Goal: Check status: Check status

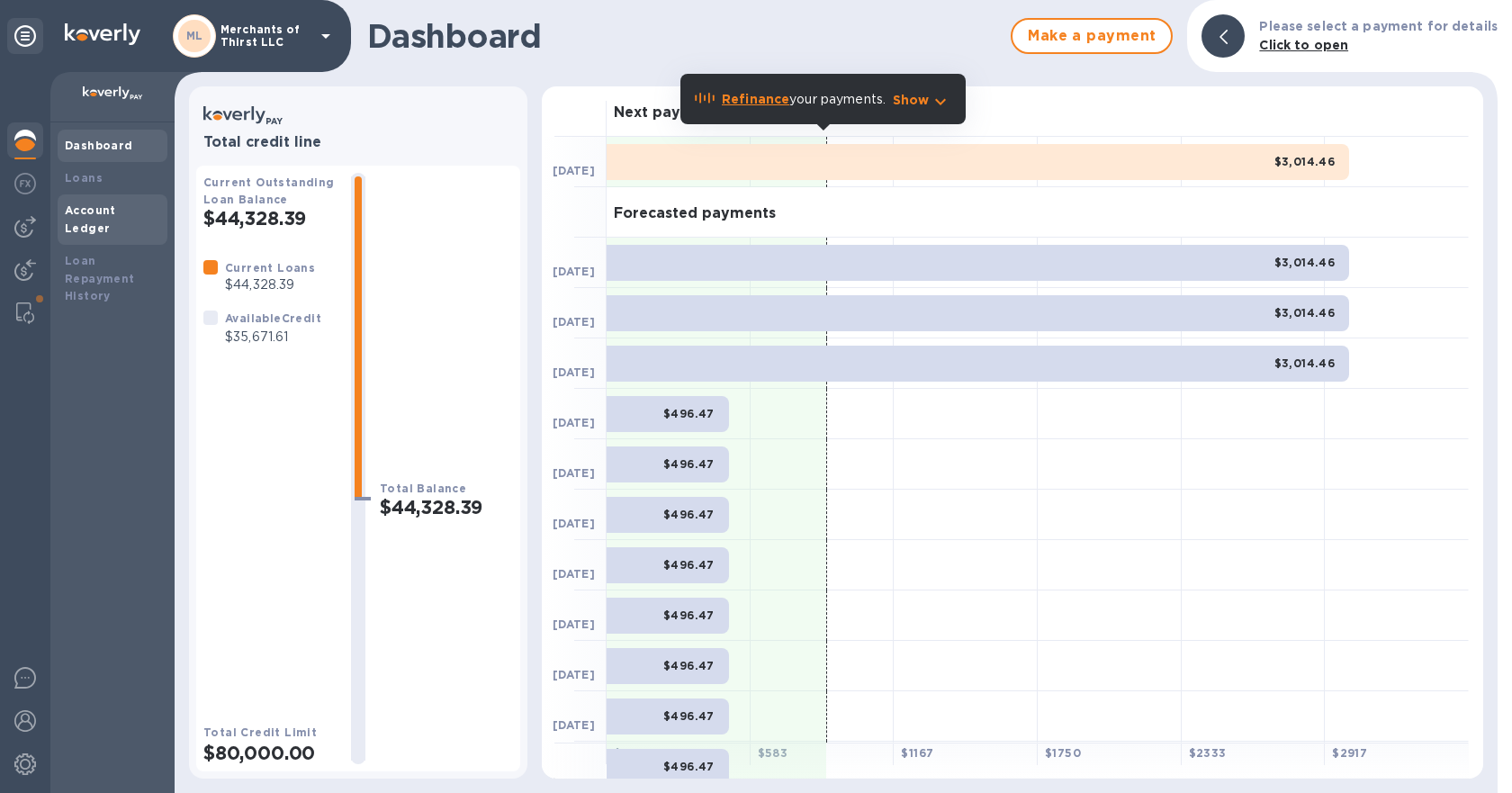
click at [136, 198] on div "Account Ledger" at bounding box center [112, 219] width 110 height 50
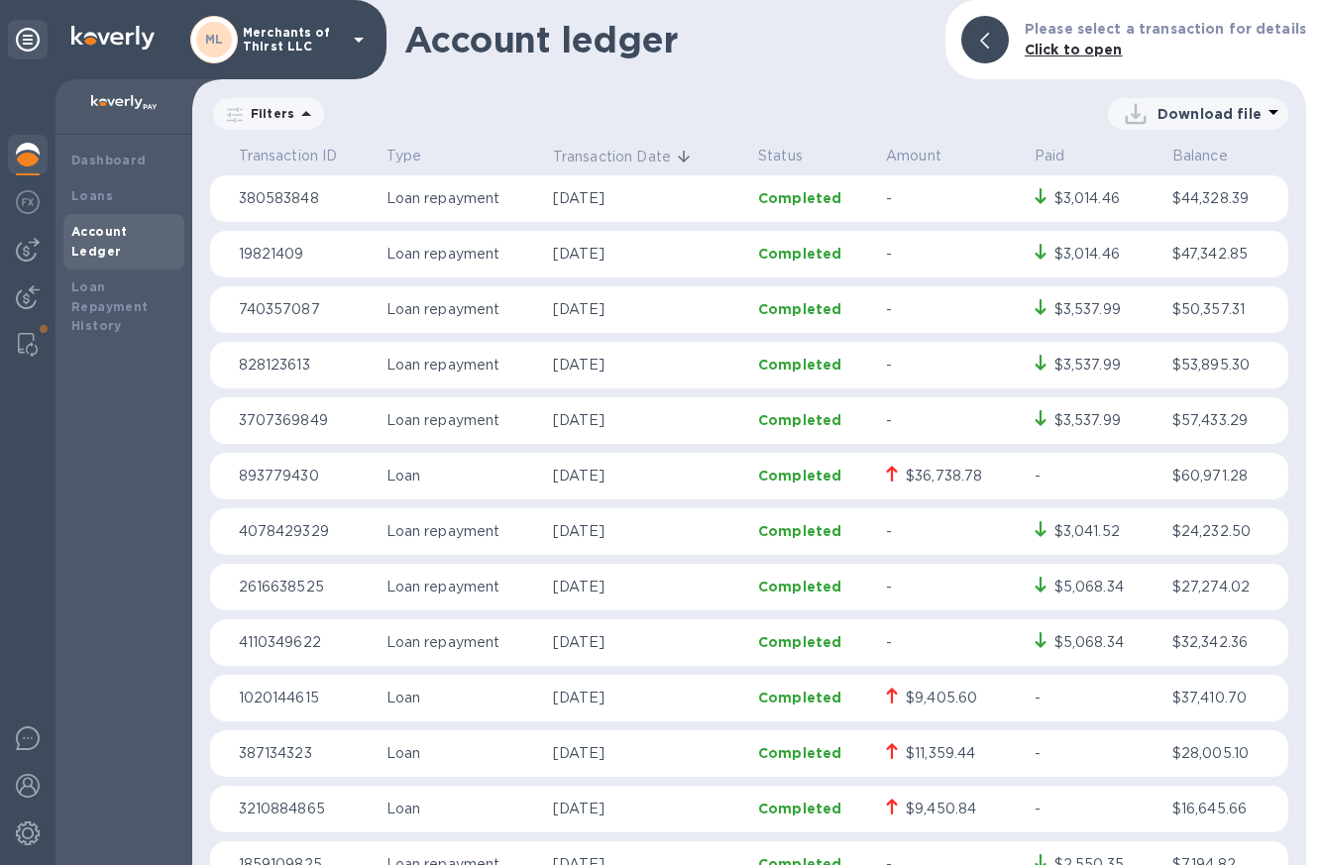
click at [431, 479] on p "Loan" at bounding box center [461, 476] width 151 height 21
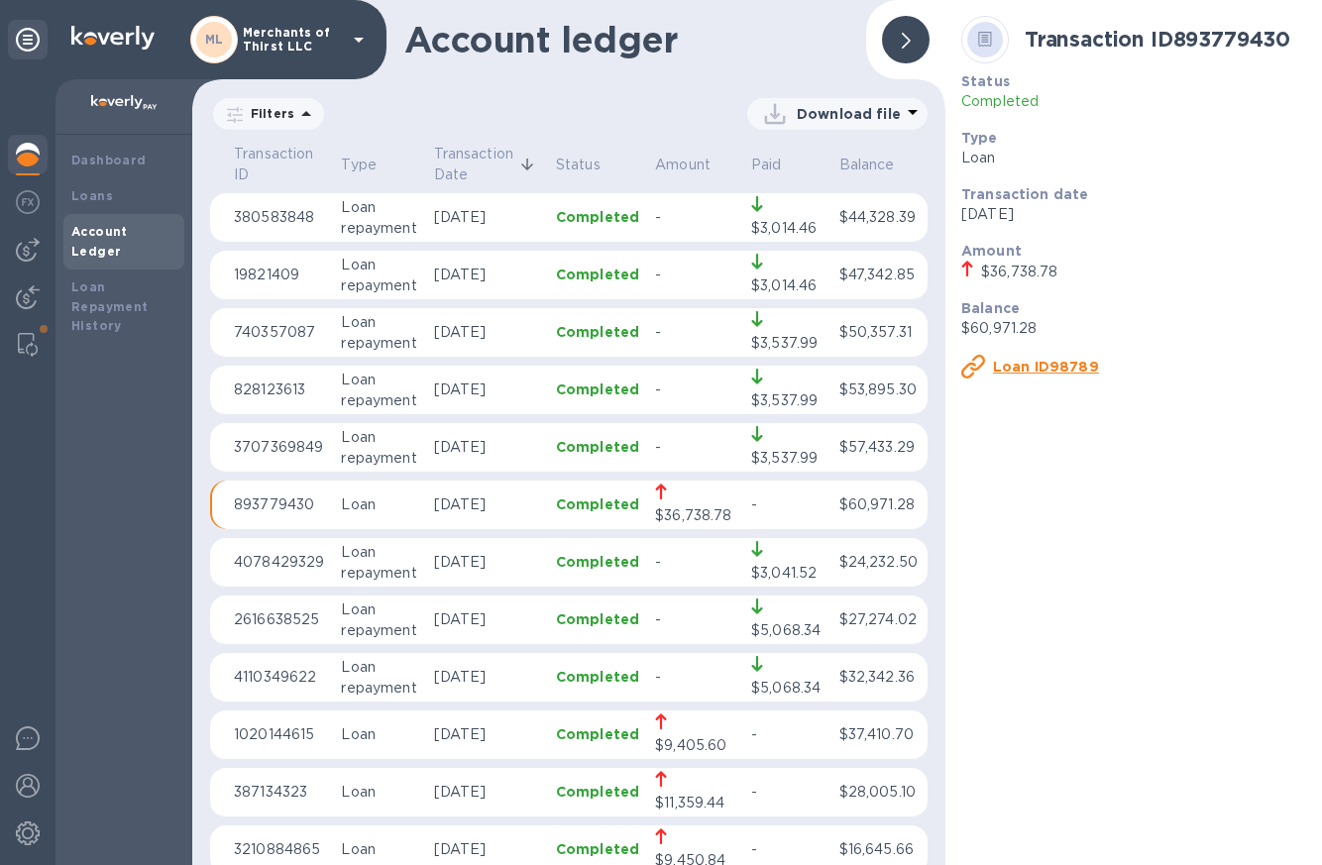
click at [1026, 369] on u "Loan ID98789" at bounding box center [1046, 367] width 106 height 16
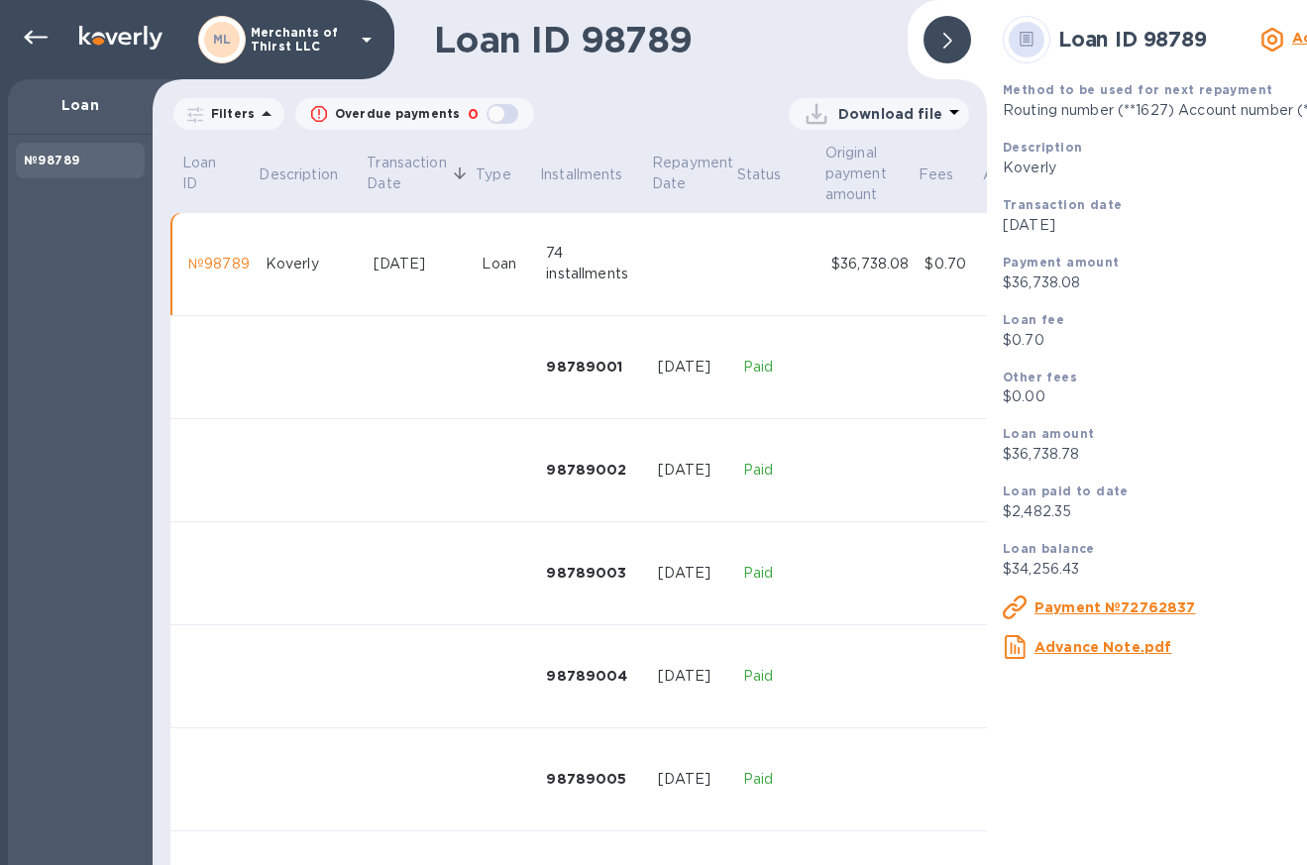
click at [958, 49] on div at bounding box center [947, 40] width 48 height 48
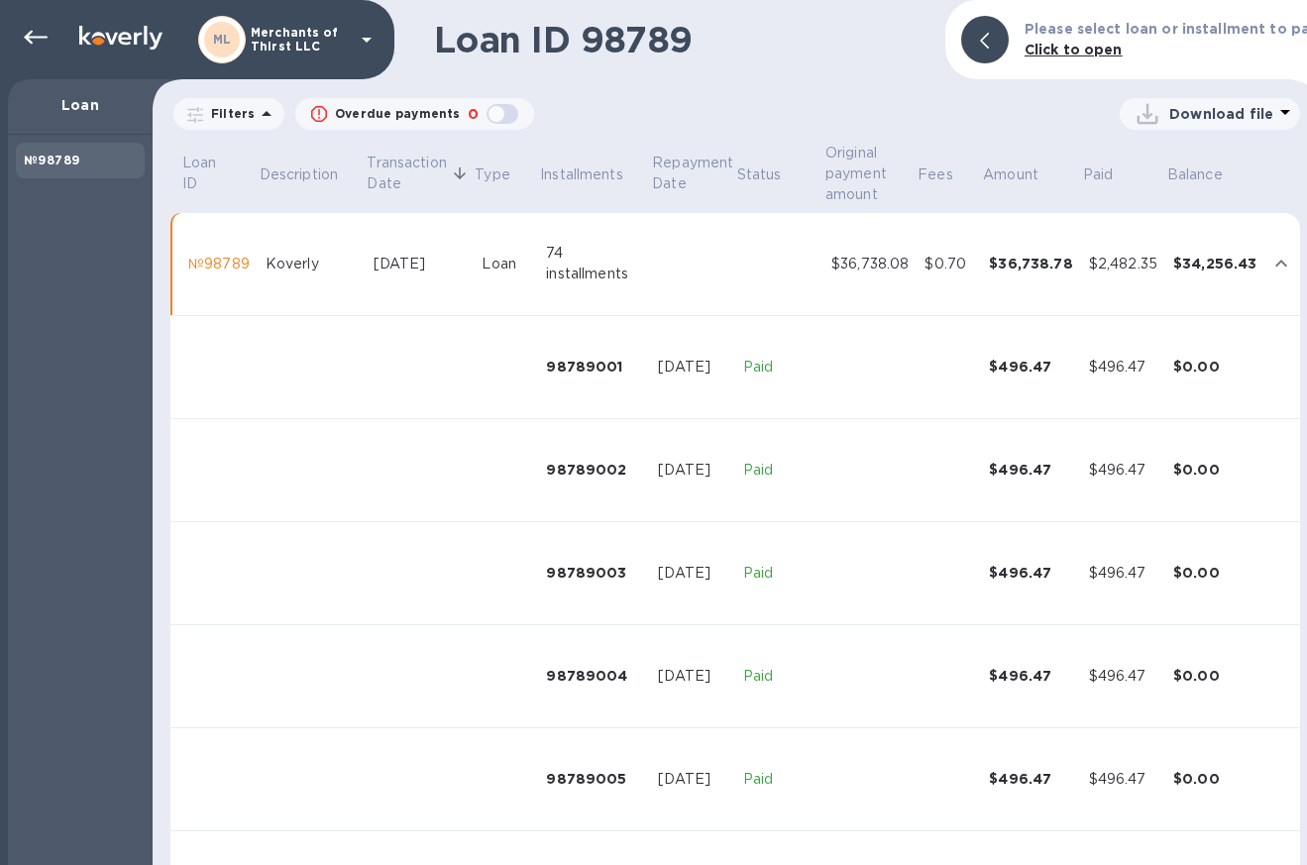
click at [397, 54] on div "Loan ID 98789 Please select loan or installment to pay Click to open" at bounding box center [735, 39] width 1165 height 79
click at [365, 36] on icon at bounding box center [367, 40] width 24 height 24
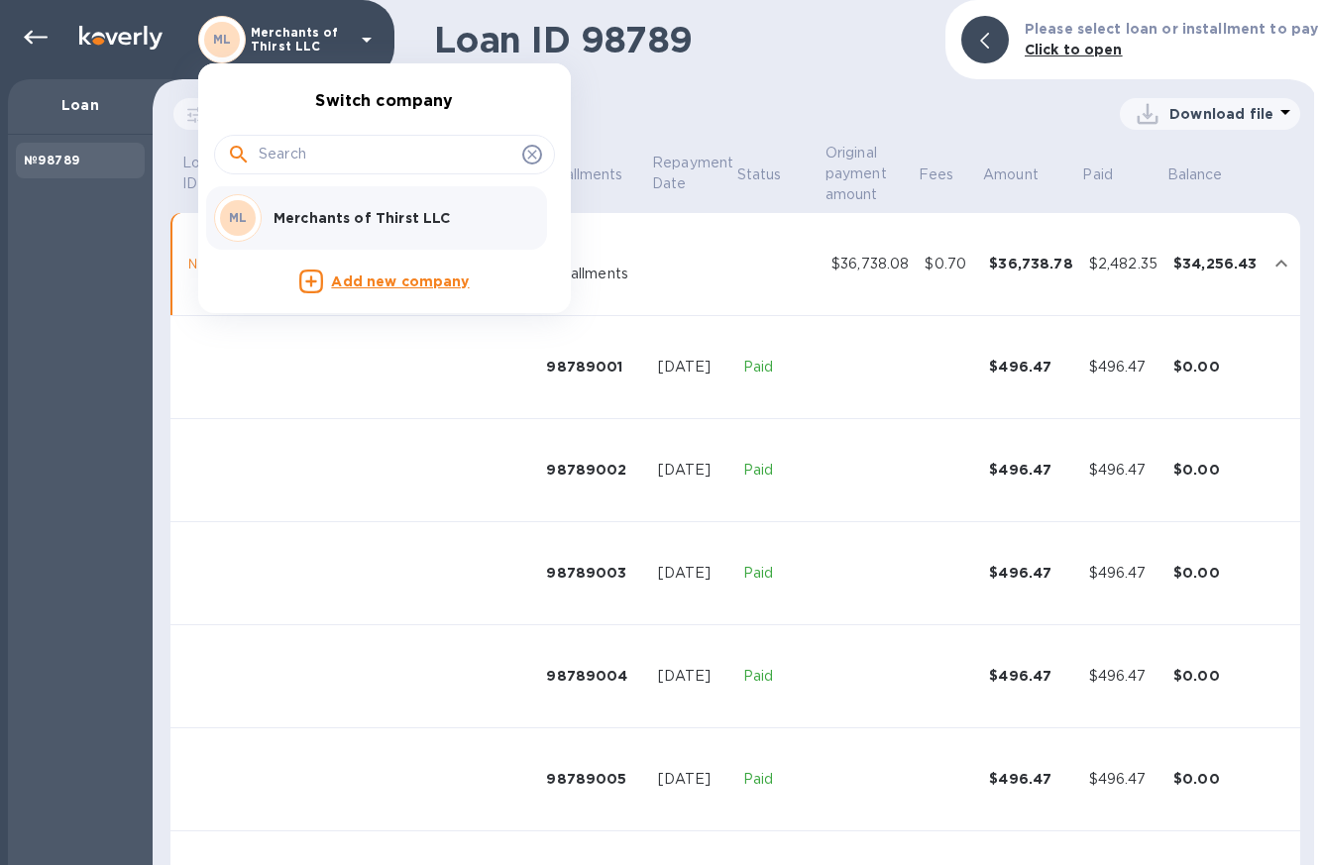
click at [32, 34] on div at bounding box center [661, 432] width 1322 height 865
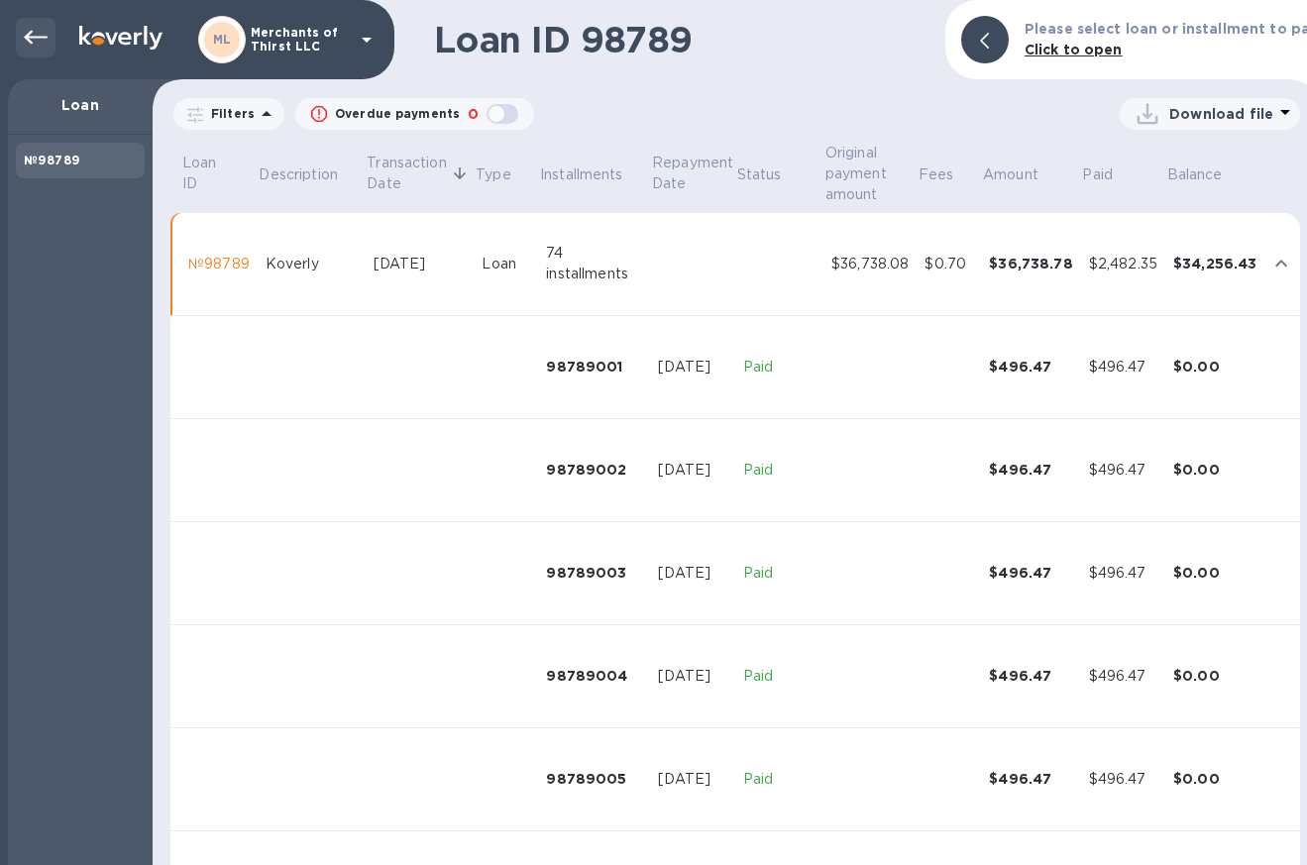
click at [37, 32] on icon at bounding box center [36, 38] width 24 height 24
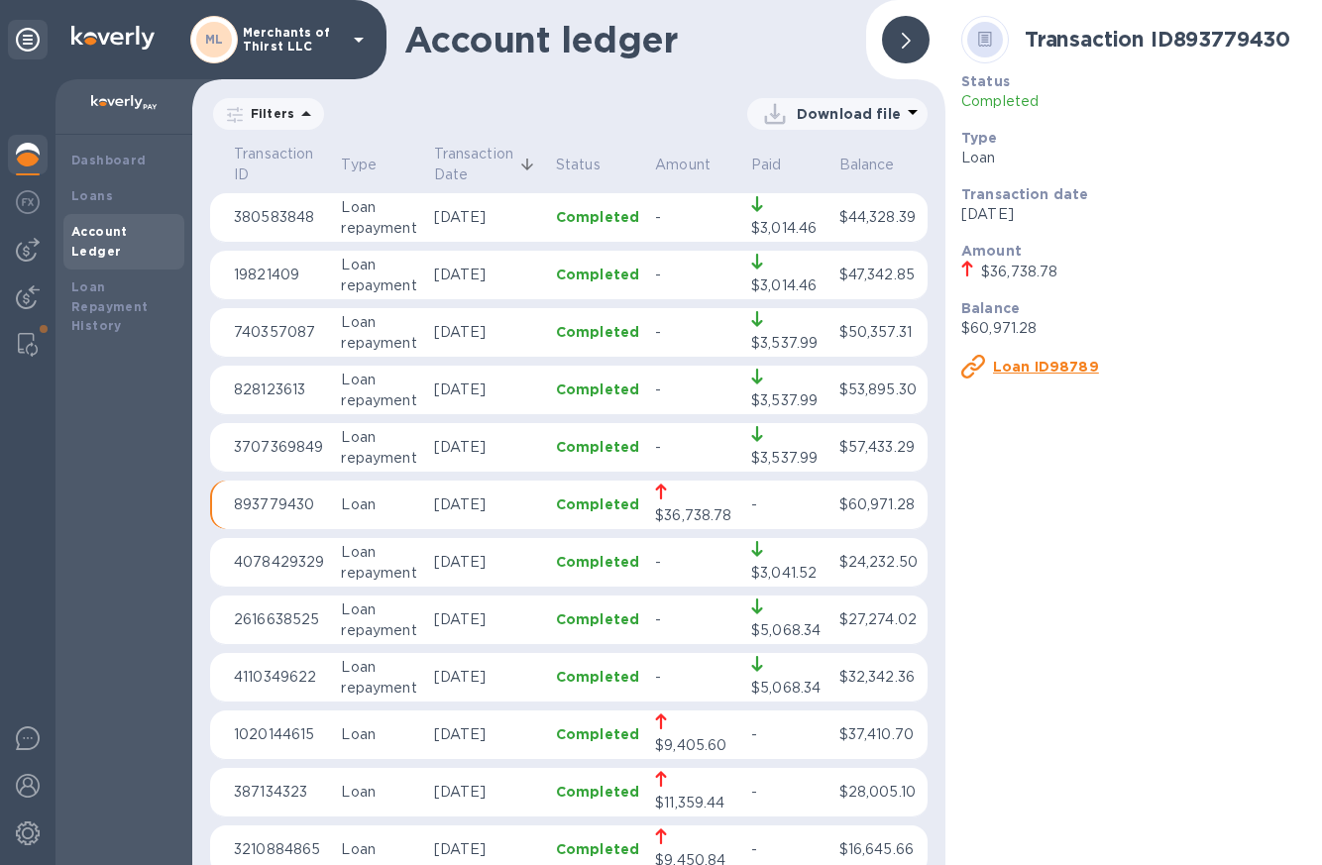
click at [884, 52] on div at bounding box center [905, 39] width 63 height 63
